Goal: Information Seeking & Learning: Learn about a topic

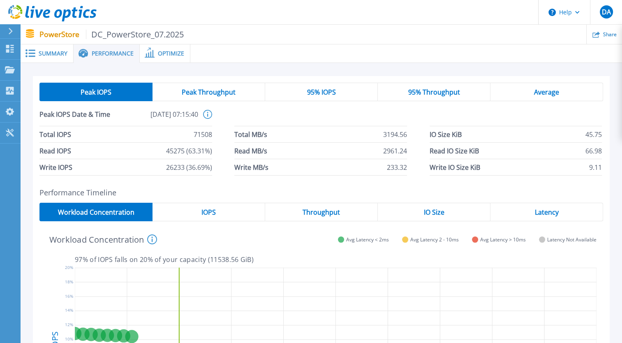
click at [119, 52] on span "Performance" at bounding box center [113, 54] width 42 height 6
click at [9, 29] on icon at bounding box center [10, 31] width 5 height 7
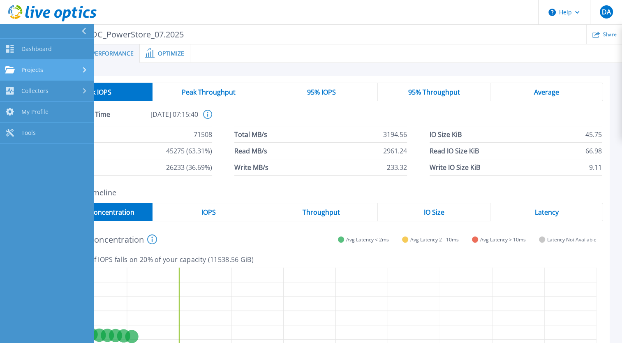
click at [26, 70] on span "Projects" at bounding box center [32, 69] width 22 height 7
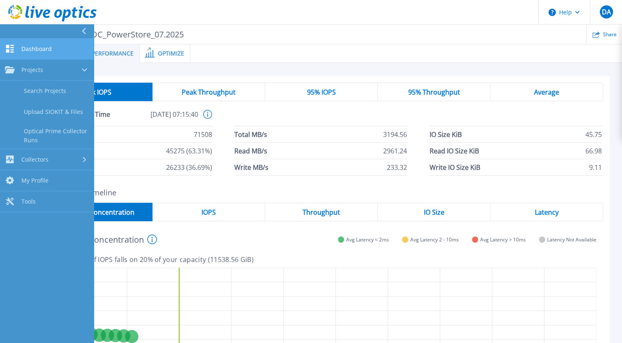
click at [37, 49] on span "Dashboard" at bounding box center [36, 48] width 30 height 7
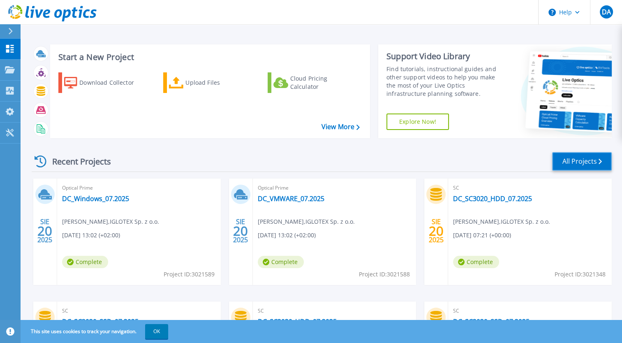
click at [568, 158] on link "All Projects" at bounding box center [582, 161] width 60 height 19
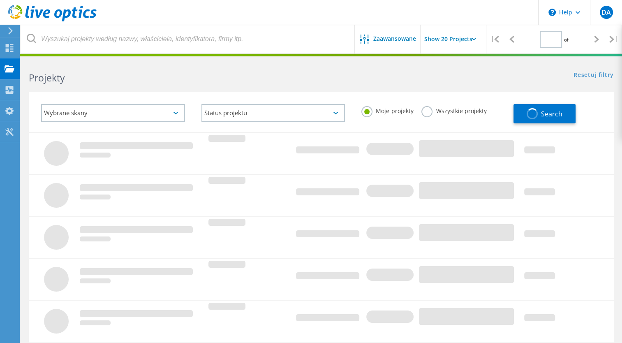
type input "1"
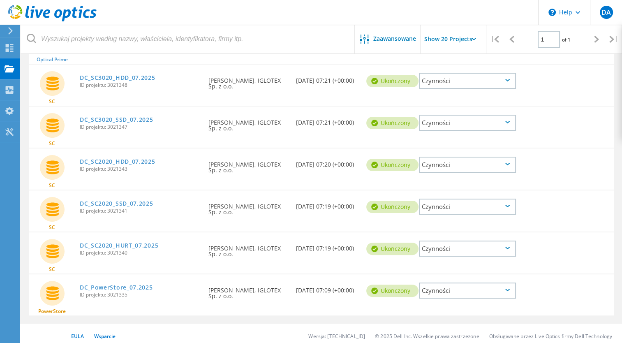
scroll to position [172, 0]
click at [490, 287] on div "Czynności" at bounding box center [467, 290] width 97 height 16
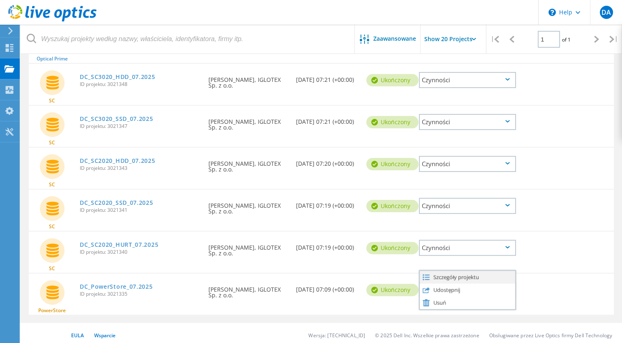
click at [494, 273] on div "Szczegóły projektu" at bounding box center [467, 277] width 95 height 13
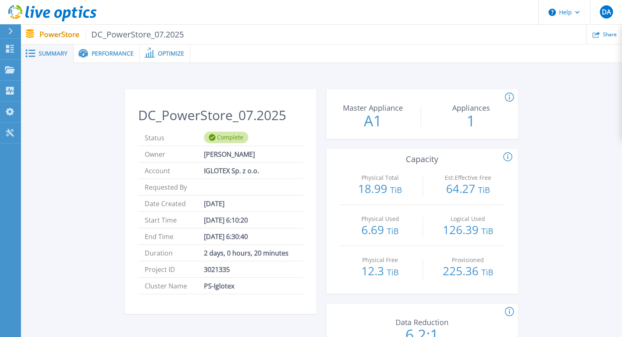
click at [95, 51] on span "Performance" at bounding box center [113, 54] width 42 height 6
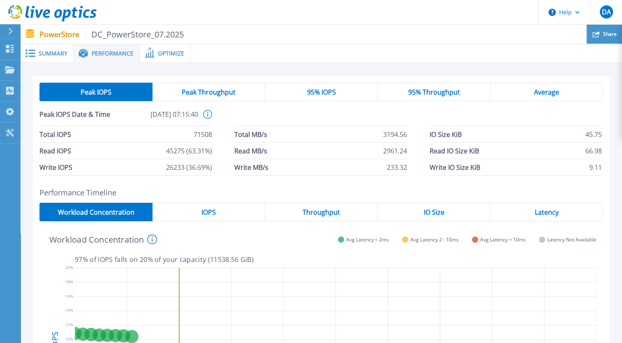
click at [603, 33] on div "Share" at bounding box center [604, 34] width 35 height 19
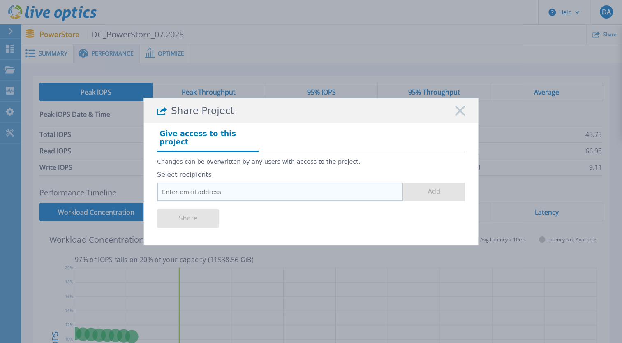
click at [264, 186] on input "email" at bounding box center [280, 192] width 246 height 19
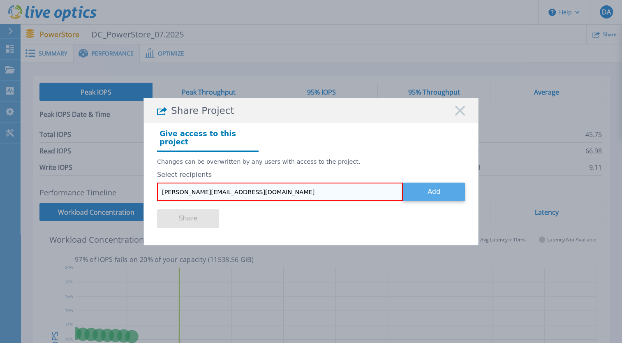
type input "[PERSON_NAME][EMAIL_ADDRESS][DOMAIN_NAME]"
click at [436, 195] on button "Add" at bounding box center [434, 192] width 62 height 19
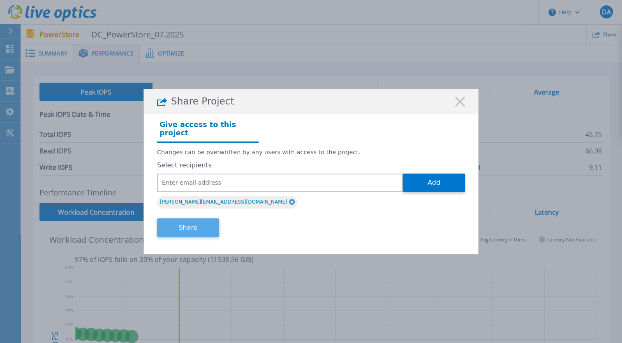
click at [203, 221] on button "Share" at bounding box center [188, 227] width 62 height 19
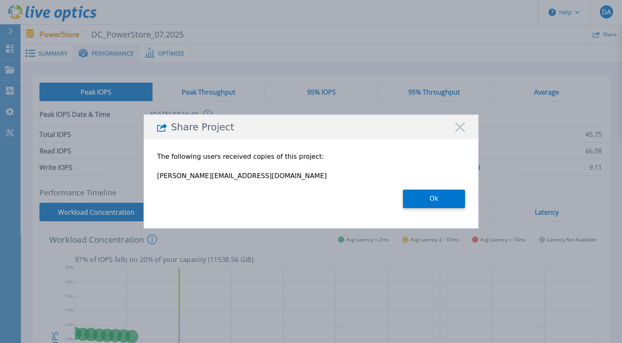
click at [461, 129] on icon at bounding box center [460, 127] width 10 height 10
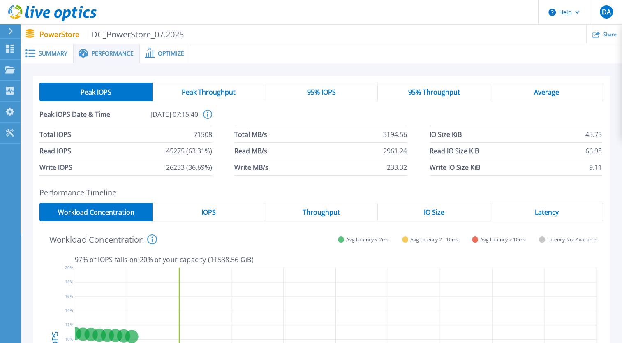
click at [10, 35] on div at bounding box center [13, 31] width 13 height 14
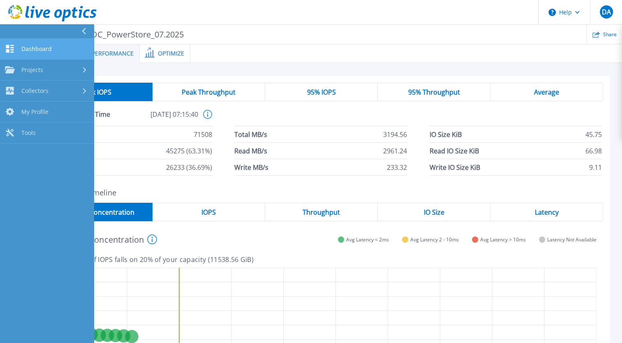
click at [21, 49] on span "Dashboard" at bounding box center [36, 48] width 30 height 7
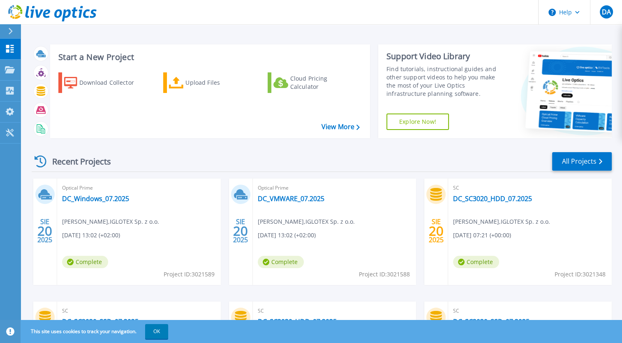
scroll to position [112, 0]
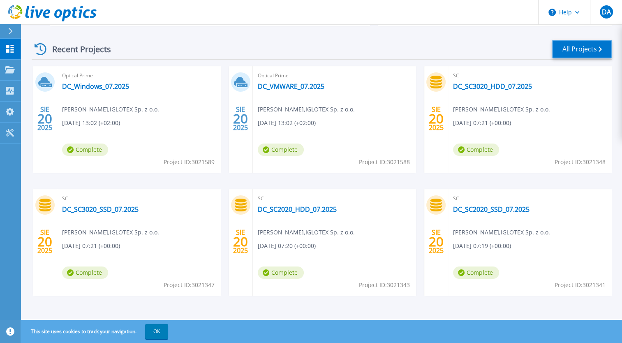
click at [580, 49] on link "All Projects" at bounding box center [582, 49] width 60 height 19
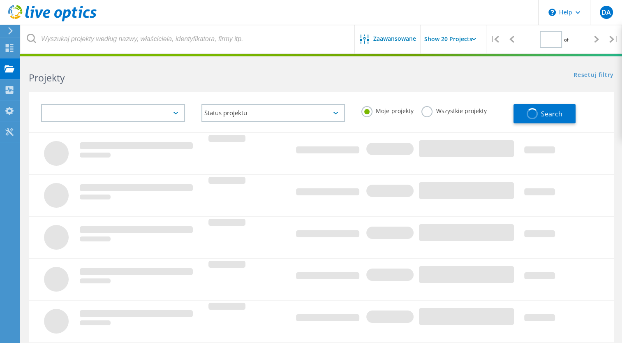
type input "1"
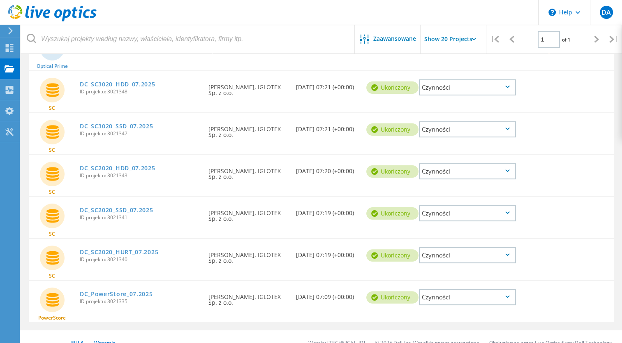
scroll to position [174, 0]
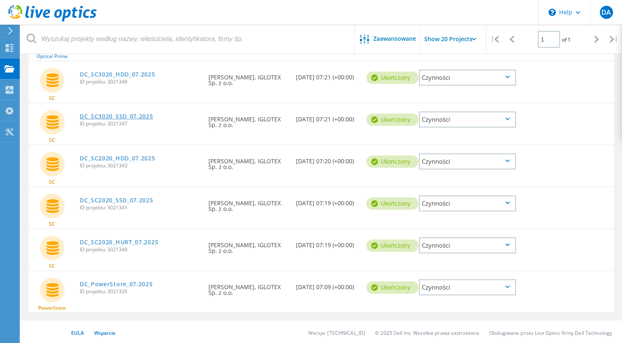
click at [118, 115] on link "DC_SC3020_SSD_07.2025" at bounding box center [117, 117] width 74 height 6
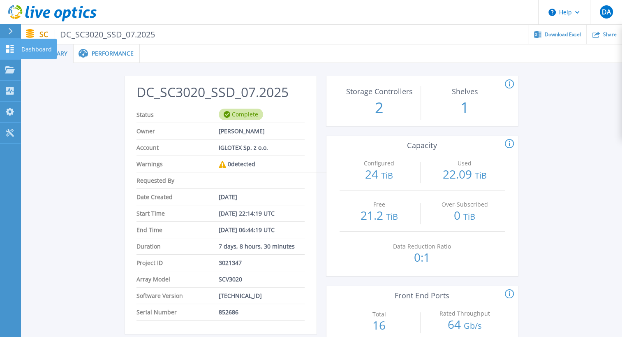
click at [9, 46] on icon at bounding box center [10, 49] width 8 height 8
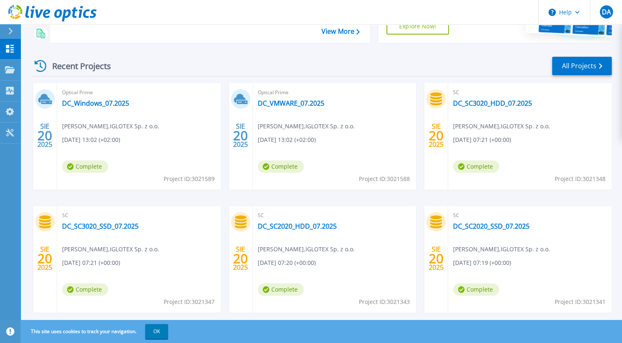
scroll to position [112, 0]
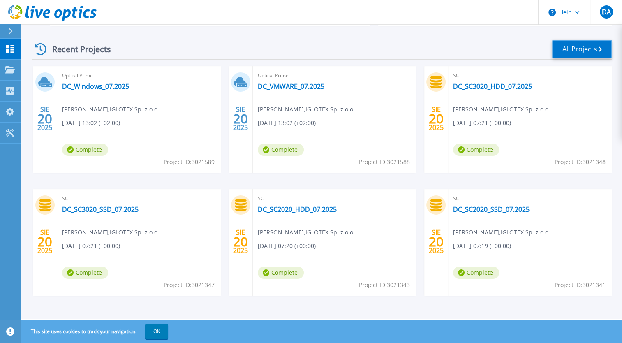
click at [587, 49] on link "All Projects" at bounding box center [582, 49] width 60 height 19
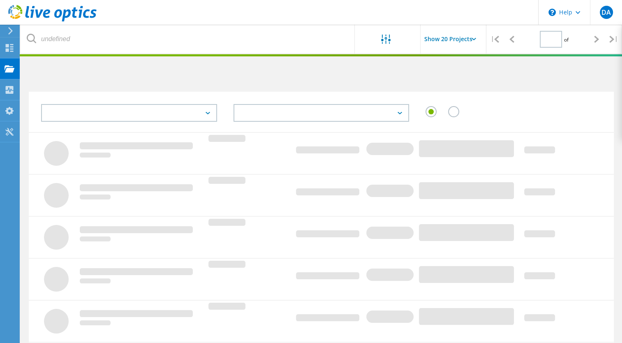
type input "1"
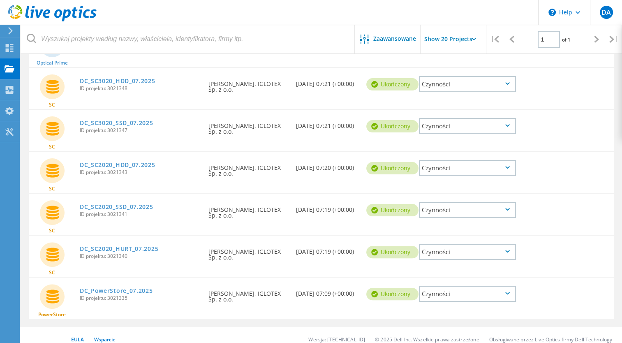
scroll to position [174, 0]
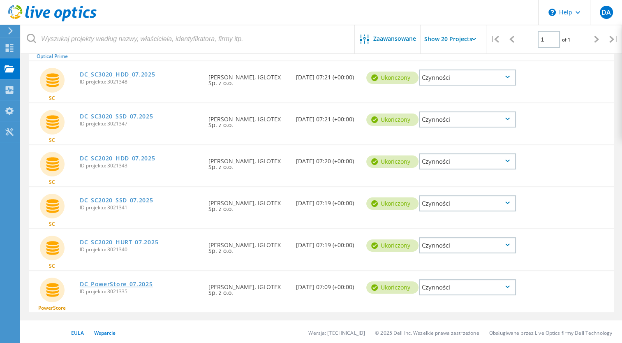
click at [96, 281] on link "DC_PowerStore_07.2025" at bounding box center [116, 284] width 73 height 6
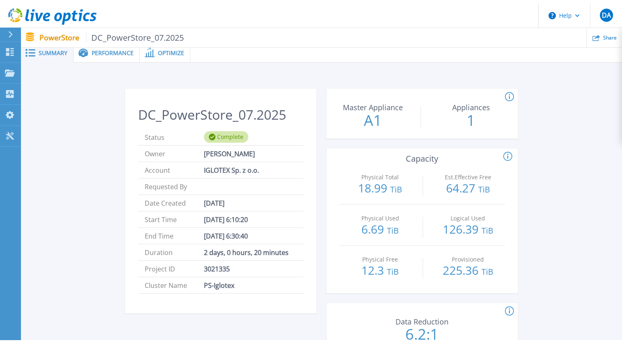
scroll to position [3, 0]
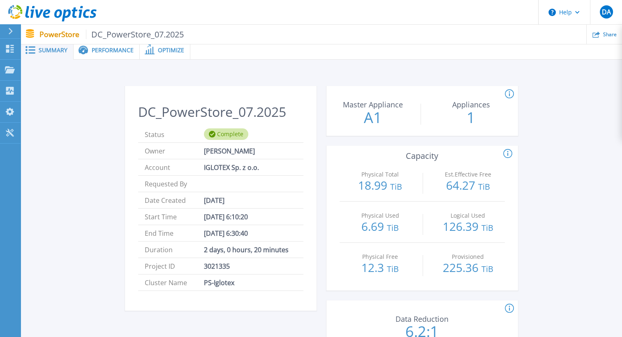
click at [102, 50] on span "Performance" at bounding box center [113, 50] width 42 height 6
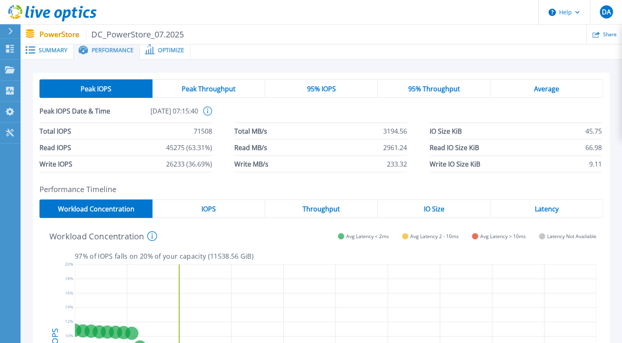
click at [220, 90] on span "Peak Throughput" at bounding box center [209, 89] width 54 height 7
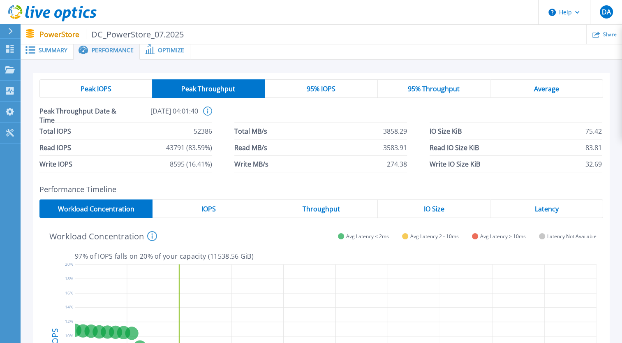
click at [321, 86] on span "95% IOPS" at bounding box center [321, 89] width 29 height 7
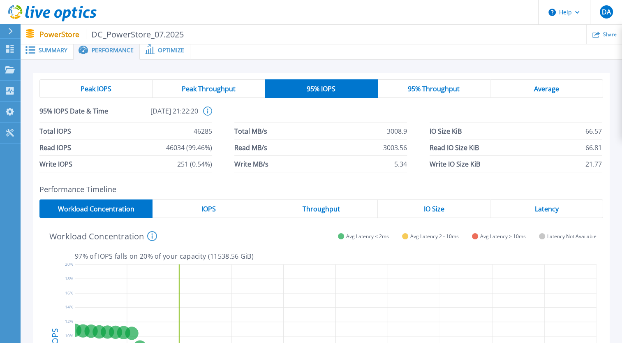
click at [400, 87] on div "95% Throughput" at bounding box center [434, 88] width 113 height 19
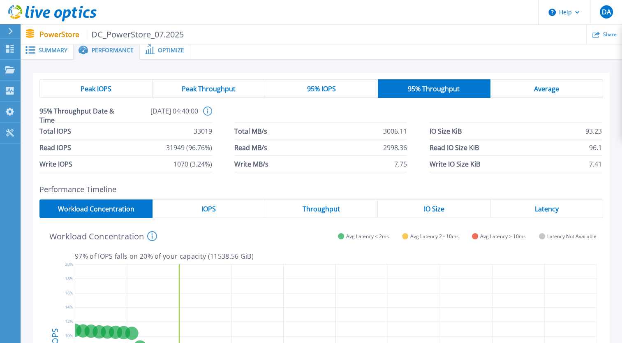
click at [512, 88] on div "Average" at bounding box center [547, 88] width 113 height 19
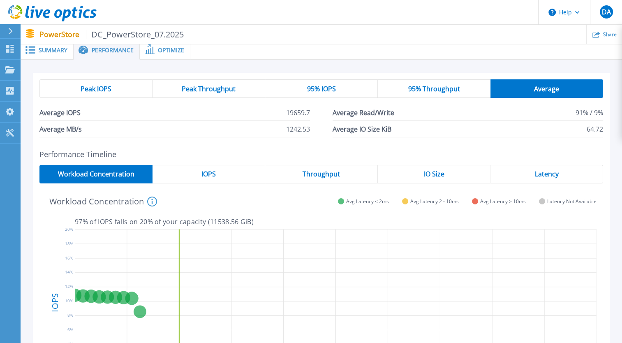
click at [223, 182] on div "IOPS" at bounding box center [209, 174] width 113 height 19
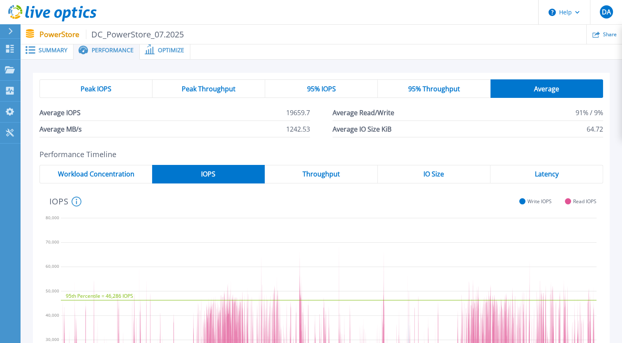
click at [320, 166] on div "Throughput" at bounding box center [321, 174] width 113 height 19
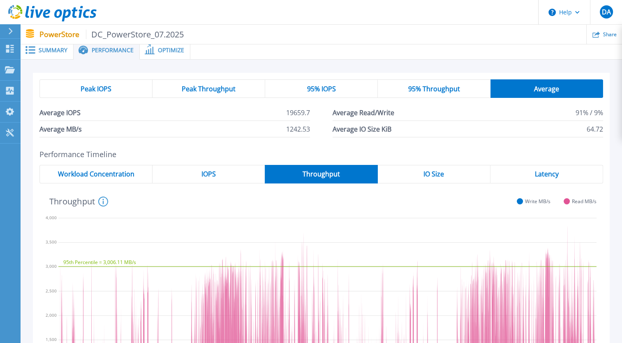
click at [440, 175] on span "IO Size" at bounding box center [434, 174] width 21 height 7
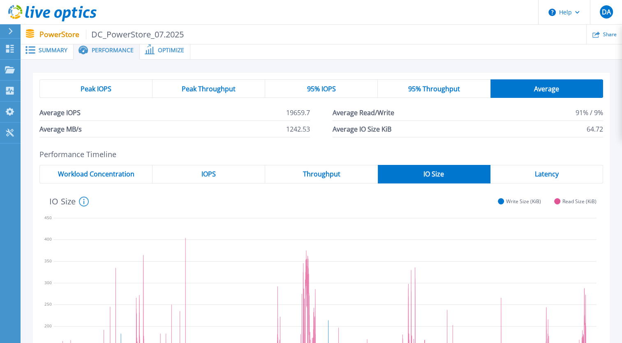
click at [545, 175] on span "Latency" at bounding box center [547, 174] width 24 height 7
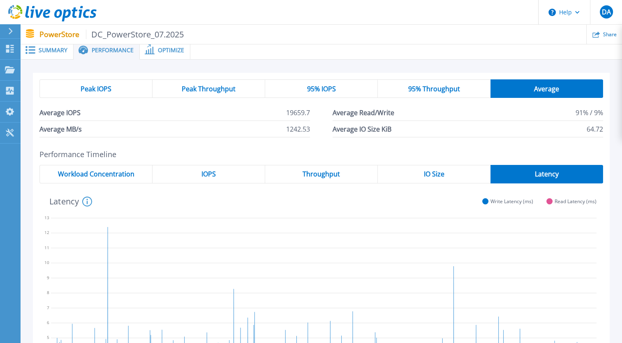
click at [135, 174] on div "Workload Concentration" at bounding box center [95, 174] width 113 height 19
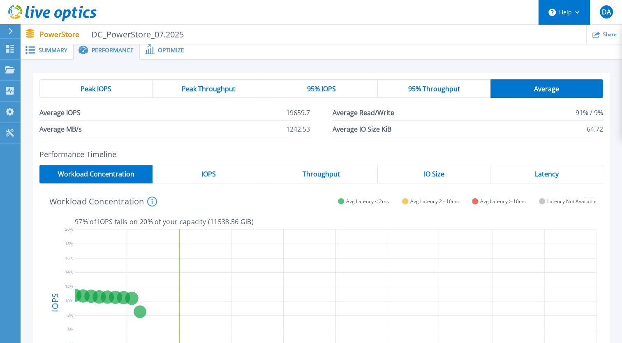
click at [575, 13] on icon at bounding box center [577, 12] width 5 height 3
click at [156, 45] on div "Optimize" at bounding box center [165, 50] width 51 height 19
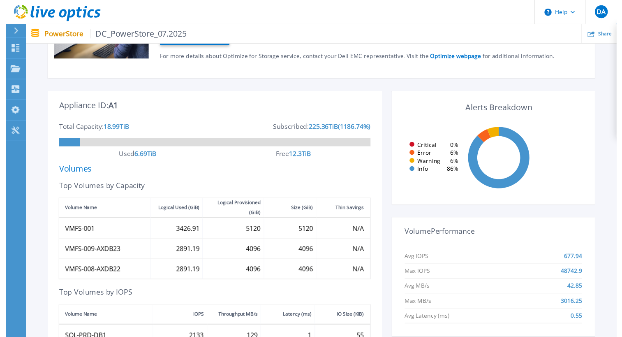
scroll to position [0, 0]
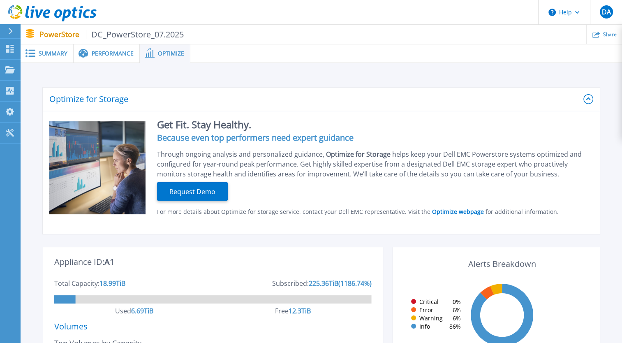
click at [48, 52] on span "Summary" at bounding box center [53, 54] width 29 height 6
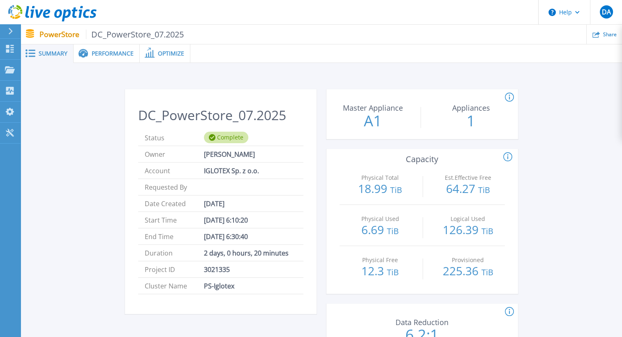
click at [110, 51] on span "Performance" at bounding box center [113, 54] width 42 height 6
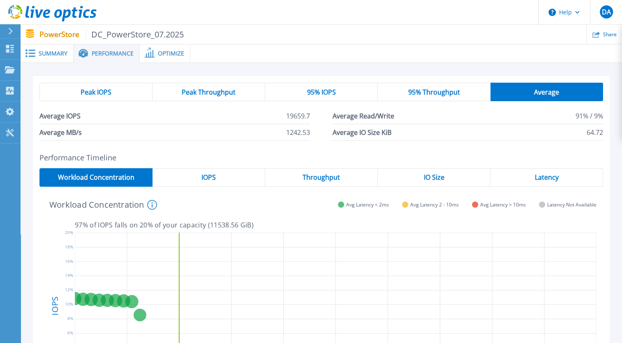
click at [228, 93] on span "Peak Throughput" at bounding box center [209, 92] width 54 height 7
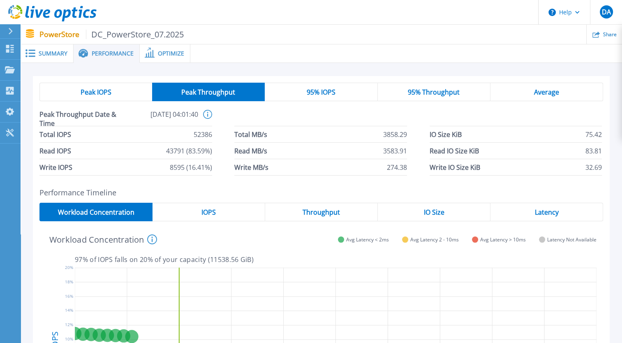
click at [119, 92] on div "Peak IOPS" at bounding box center [95, 92] width 113 height 19
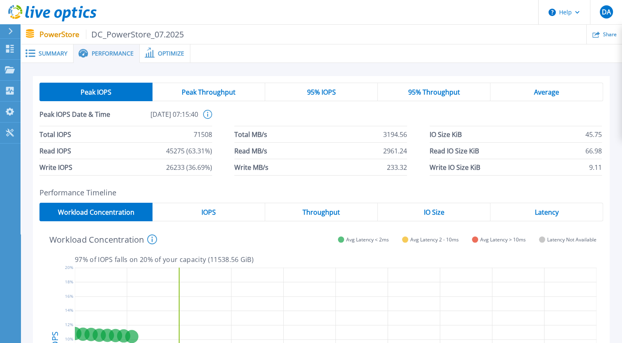
click at [199, 90] on span "Peak Throughput" at bounding box center [209, 92] width 54 height 7
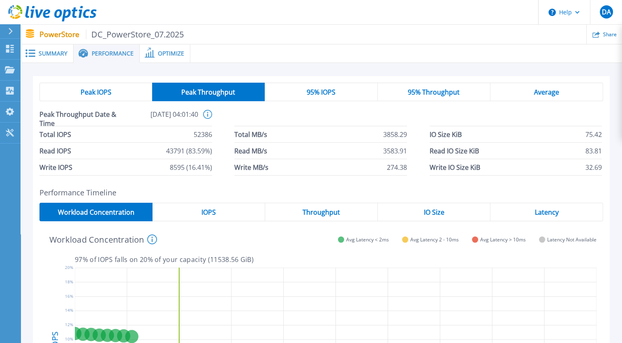
click at [203, 218] on div "IOPS" at bounding box center [209, 212] width 113 height 19
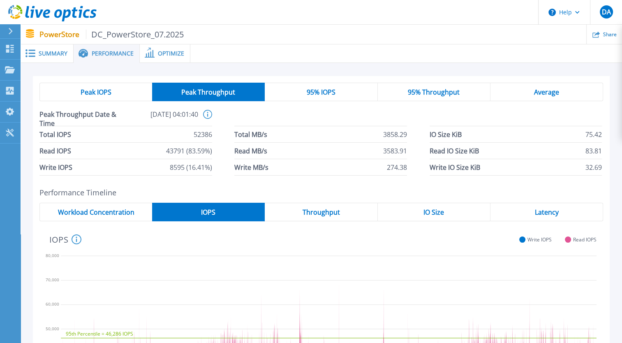
click at [89, 93] on span "Peak IOPS" at bounding box center [96, 92] width 31 height 7
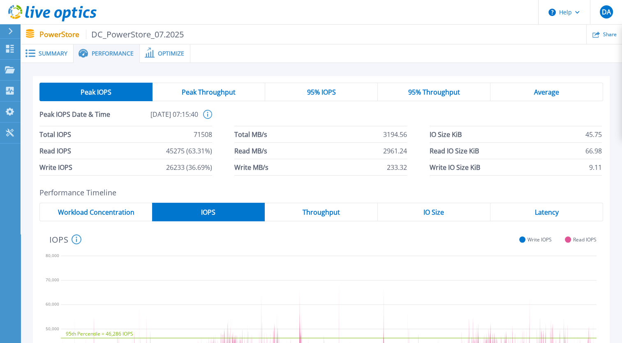
click at [184, 89] on span "Peak Throughput" at bounding box center [209, 92] width 54 height 7
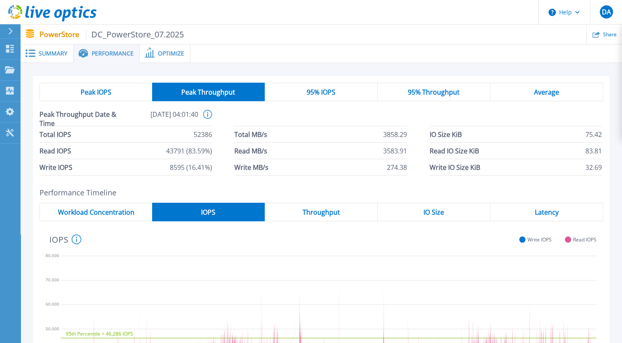
click at [123, 86] on div "Peak IOPS" at bounding box center [95, 92] width 113 height 19
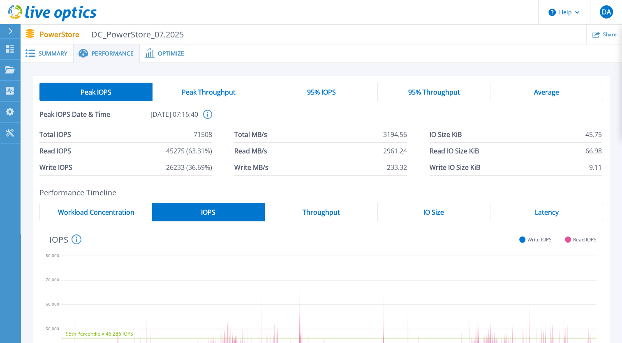
click at [197, 85] on div "Peak Throughput" at bounding box center [209, 92] width 113 height 19
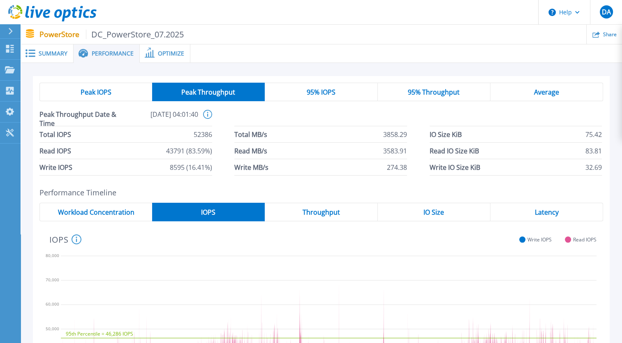
click at [305, 87] on div "95% IOPS" at bounding box center [321, 92] width 113 height 19
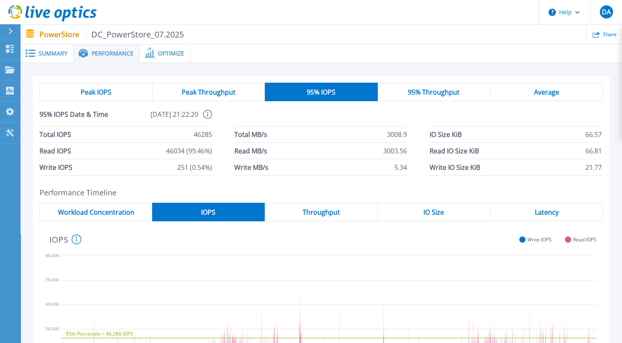
click at [429, 89] on span "95% Throughput" at bounding box center [434, 92] width 52 height 7
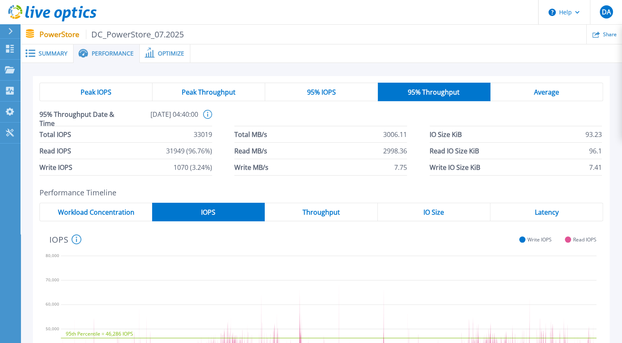
click at [539, 93] on span "Average" at bounding box center [546, 92] width 25 height 7
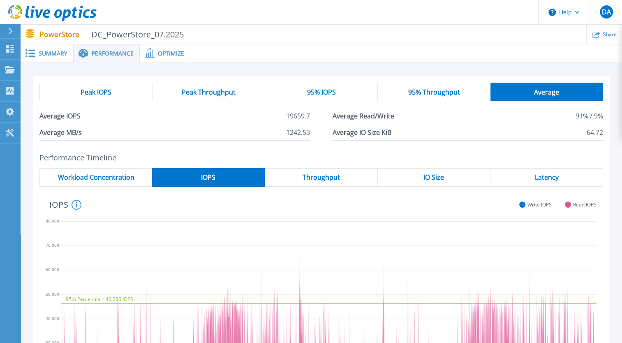
click at [109, 95] on span "Peak IOPS" at bounding box center [96, 92] width 31 height 7
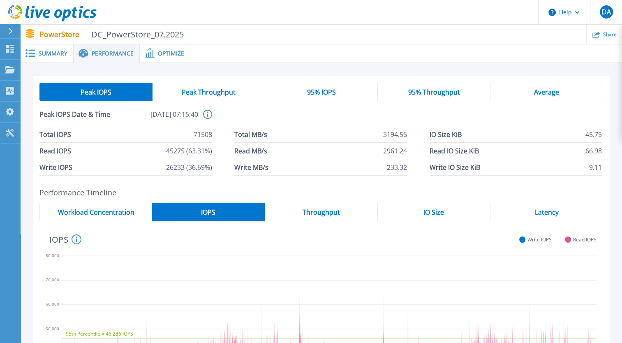
click at [192, 96] on div "Peak Throughput" at bounding box center [209, 92] width 113 height 19
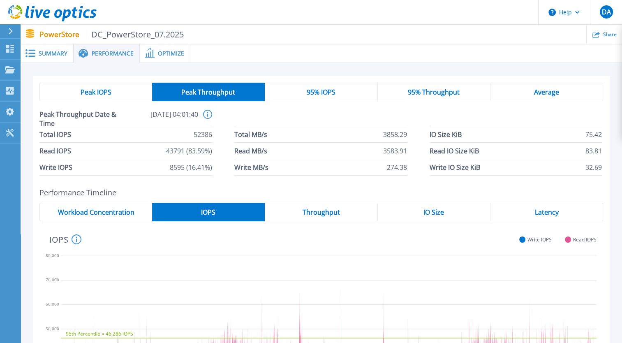
click at [305, 95] on div "95% IOPS" at bounding box center [321, 92] width 113 height 19
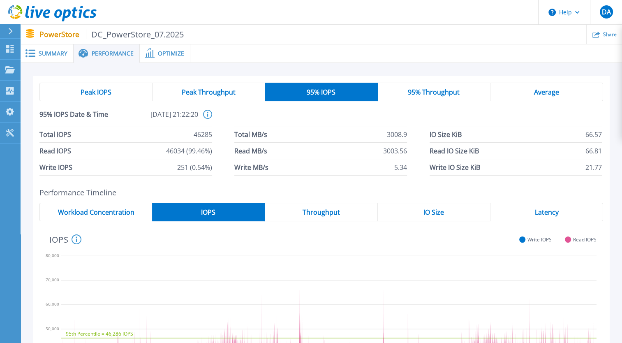
click at [410, 91] on span "95% Throughput" at bounding box center [434, 92] width 52 height 7
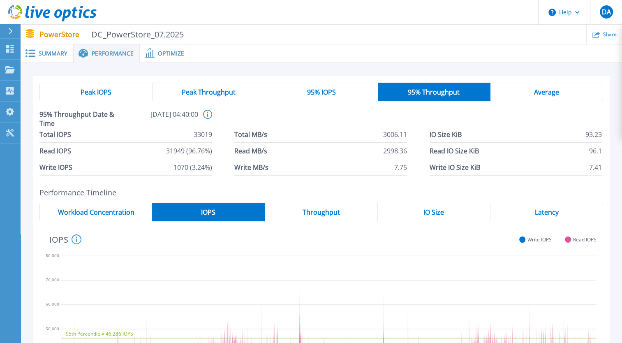
click at [566, 91] on div "Average" at bounding box center [547, 92] width 113 height 19
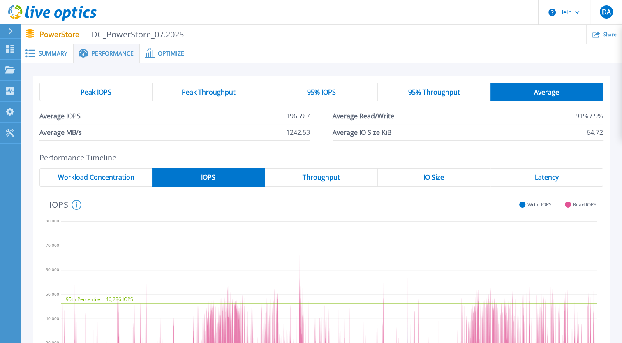
click at [123, 180] on span "Workload Concentration" at bounding box center [96, 177] width 76 height 7
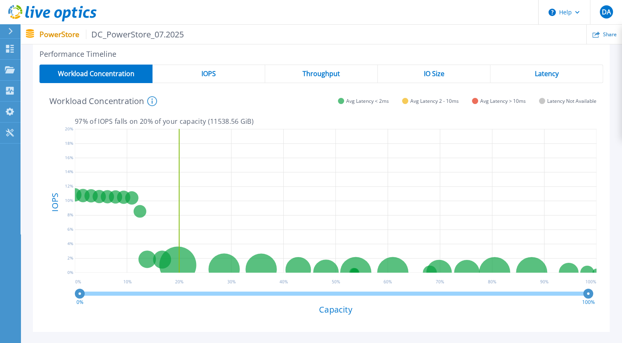
scroll to position [104, 0]
click at [204, 80] on div "IOPS" at bounding box center [209, 74] width 113 height 19
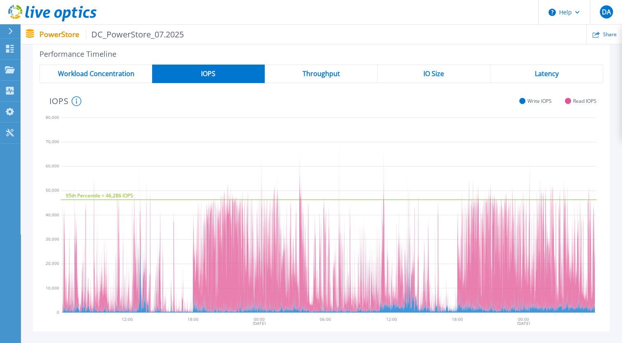
click at [95, 82] on div "Workload Concentration" at bounding box center [95, 74] width 113 height 19
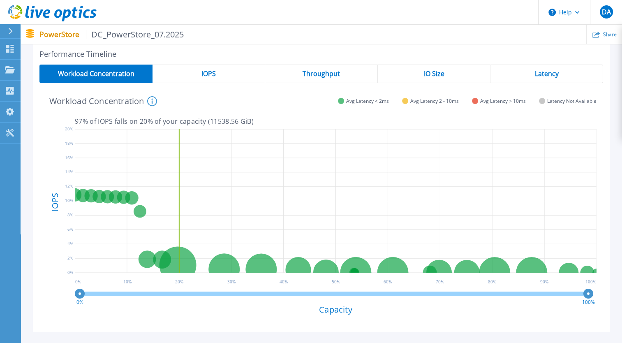
click at [226, 76] on div "IOPS" at bounding box center [209, 74] width 113 height 19
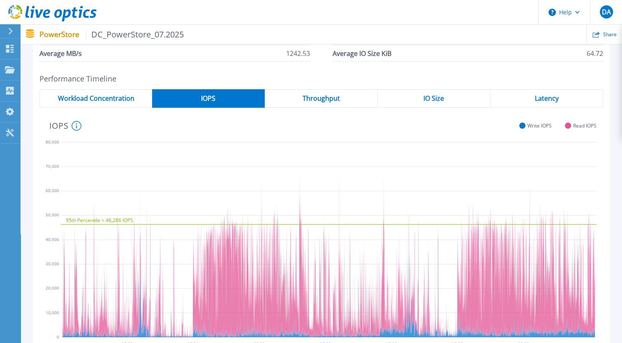
scroll to position [80, 0]
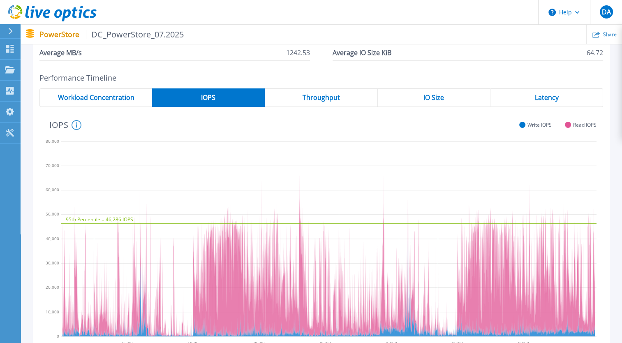
click at [325, 86] on div "Performance Timeline Workload Concentration IOPS Throughput IO Size Latency 95t…" at bounding box center [321, 215] width 577 height 282
click at [323, 96] on span "Throughput" at bounding box center [321, 97] width 37 height 7
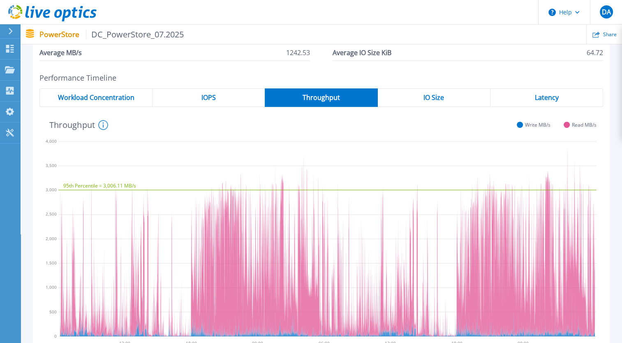
click at [323, 96] on span "Throughput" at bounding box center [321, 97] width 37 height 7
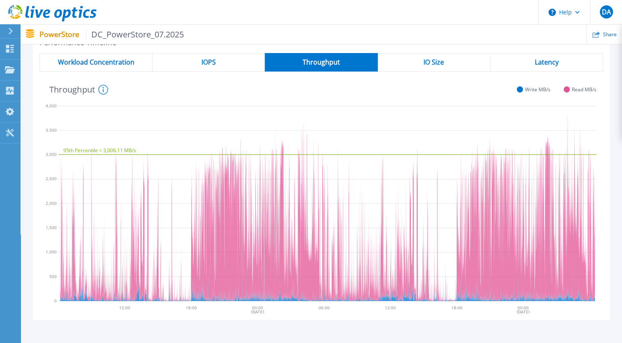
scroll to position [115, 0]
click at [425, 61] on span "IO Size" at bounding box center [434, 62] width 21 height 7
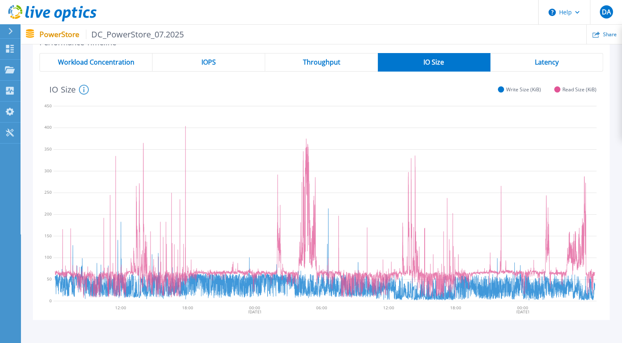
click at [529, 57] on div "Latency" at bounding box center [547, 62] width 113 height 19
